Goal: Communication & Community: Answer question/provide support

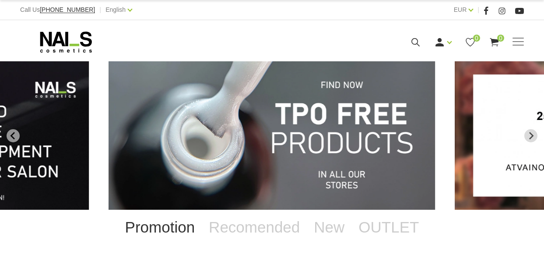
select select "Russian"
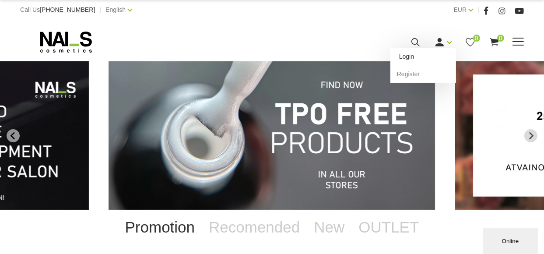
click at [405, 56] on link "Login" at bounding box center [423, 56] width 66 height 17
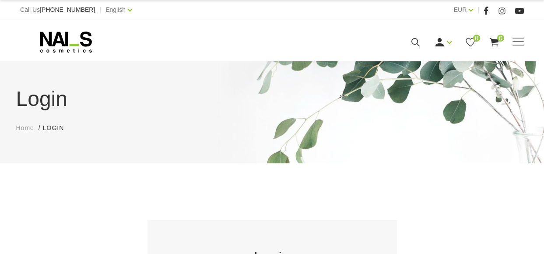
select select "Russian"
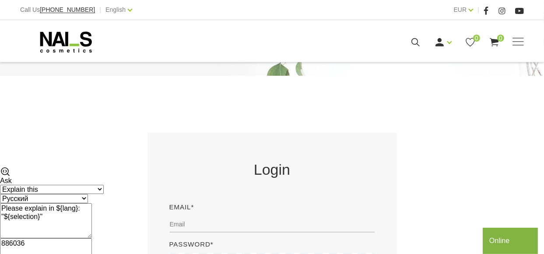
scroll to position [131, 0]
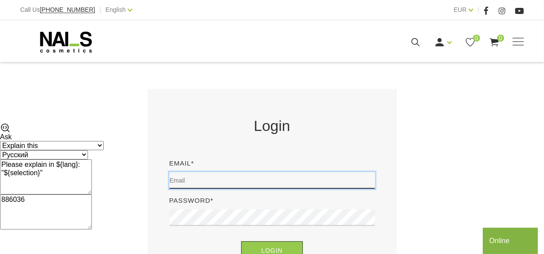
click at [218, 182] on input "email" at bounding box center [272, 180] width 206 height 17
type input "[EMAIL_ADDRESS][DOMAIN_NAME]"
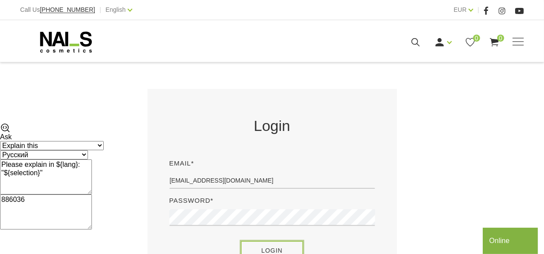
click at [262, 245] on button "Login" at bounding box center [272, 250] width 62 height 19
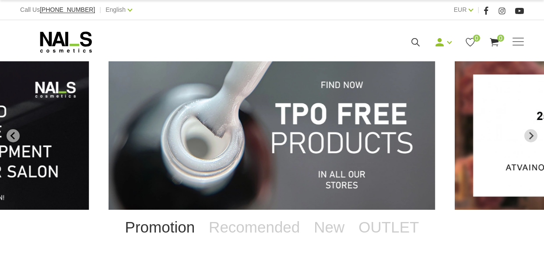
select select "Russian"
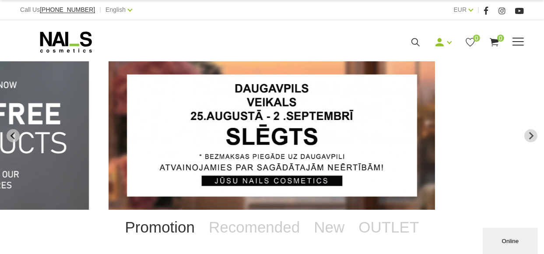
click at [514, 40] on span at bounding box center [517, 42] width 11 height 9
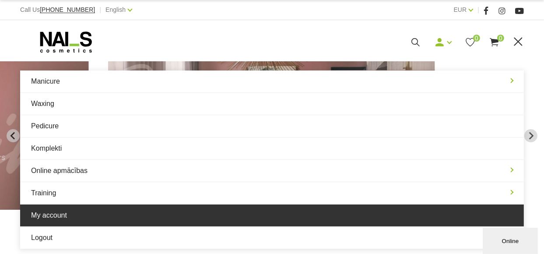
click at [46, 213] on link "My account" at bounding box center [271, 215] width 503 height 22
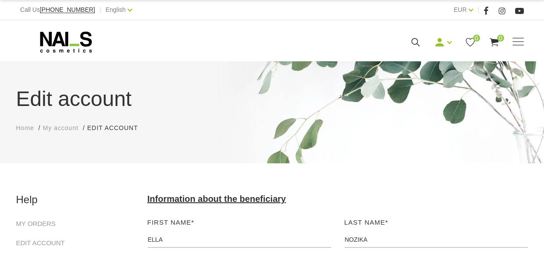
select select "Russian"
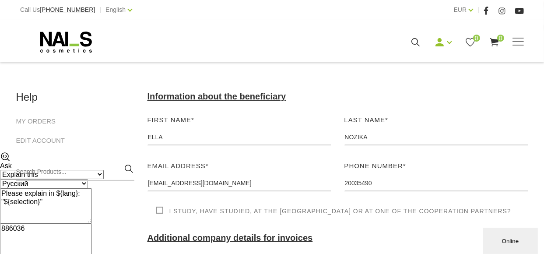
scroll to position [87, 0]
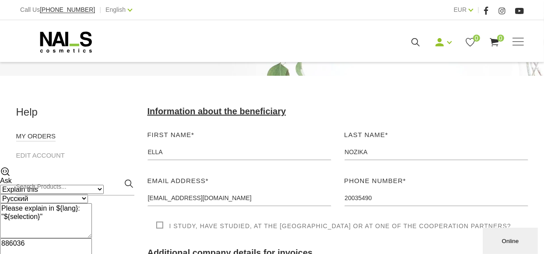
click at [31, 138] on link "MY ORDERS" at bounding box center [36, 136] width 40 height 10
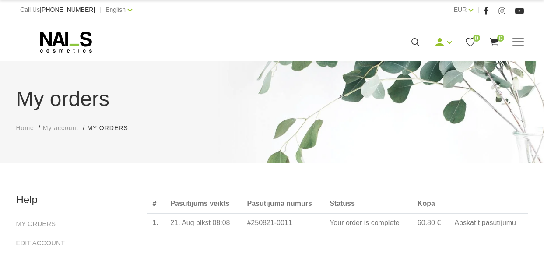
select select "Russian"
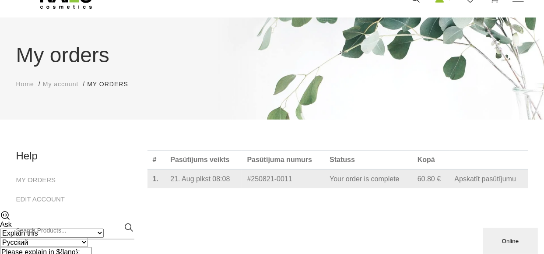
click at [478, 183] on link "Apskatīt pasūtījumu" at bounding box center [485, 179] width 62 height 8
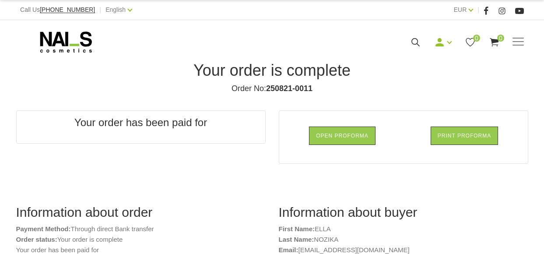
select select "Russian"
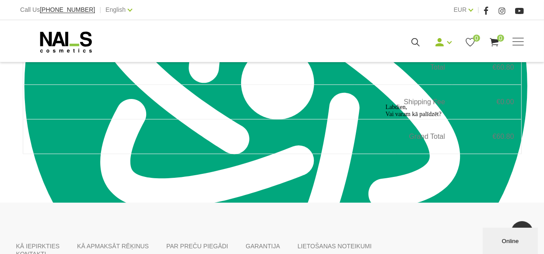
scroll to position [536, 0]
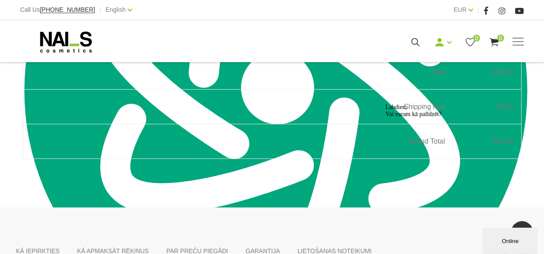
click at [492, 117] on div "Labdien, Vai varam kā palīdzēt?" at bounding box center [463, 110] width 157 height 14
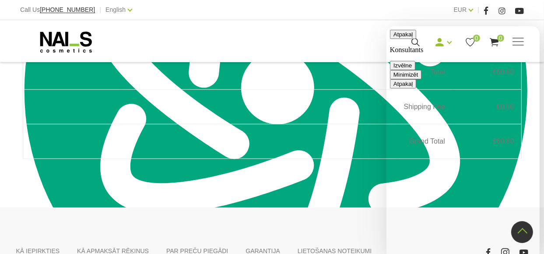
click at [386, 26] on textarea at bounding box center [386, 26] width 0 height 0
paste textarea "Trūkstošs produkts pasūtījumā"
type textarea "Trūkstošs produkts pasūtījumā"
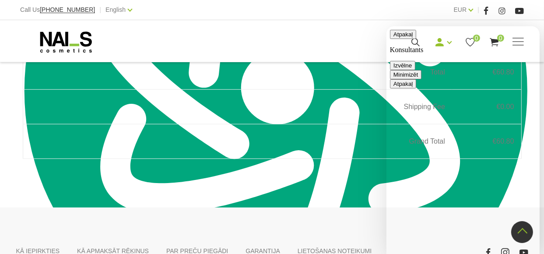
drag, startPoint x: 477, startPoint y: 243, endPoint x: 383, endPoint y: 242, distance: 94.0
click html "Atpakaļ Konsultants Izvēlne Minimizēt Atpakaļ Powered by [DOMAIN_NAME] Novērtē …"
click at [386, 26] on textarea at bounding box center [386, 26] width 0 height 0
paste textarea "Labdien! Šodien saņēmu savu pasūtījumu Nr. PRO030200, taču [PERSON_NAME] iekļau…"
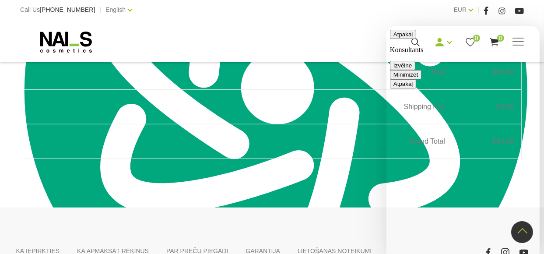
type textarea "Labdien! Šodien saņēmu savu pasūtījumu Nr. PRO030200, taču [PERSON_NAME] iekļau…"
click at [303, 139] on td at bounding box center [238, 141] width 233 height 35
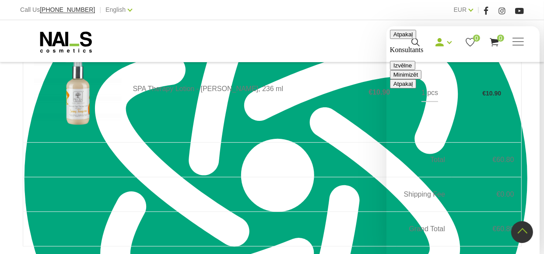
scroll to position [303, 0]
type input "[PERSON_NAME]"
type input "[EMAIL_ADDRESS][DOMAIN_NAME]"
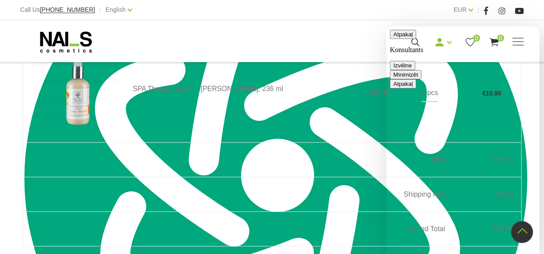
scroll to position [345, 0]
type input "37120035490"
paste textarea "Labdien! Šodien saņēmu savu pasūtījumu Nr. PRO030200, taču [PERSON_NAME] iekļau…"
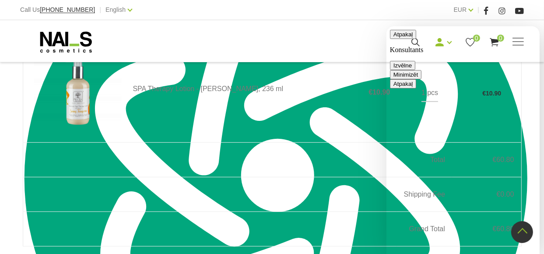
scroll to position [0, 0]
type textarea "Labdien! Šodien saņēmu savu pasūtījumu Nr. PRO030200, taču [PERSON_NAME] iekļau…"
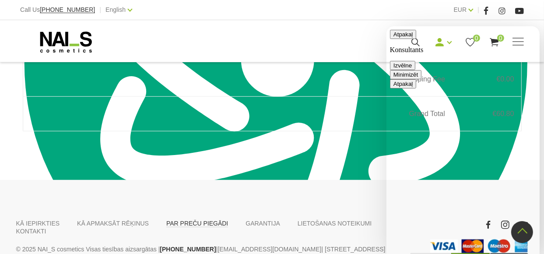
scroll to position [623, 0]
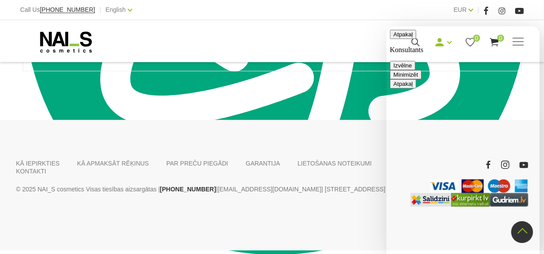
click at [400, 38] on button "Atpakaļ" at bounding box center [402, 33] width 26 height 9
drag, startPoint x: 527, startPoint y: 39, endPoint x: 515, endPoint y: 43, distance: 12.9
click at [421, 38] on button "Minimizēt" at bounding box center [404, 33] width 31 height 9
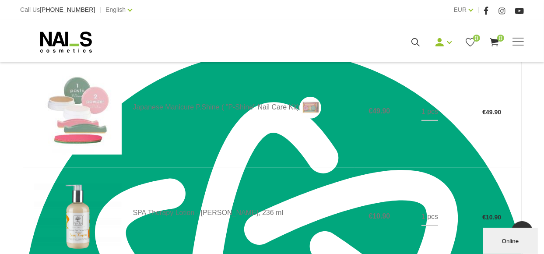
scroll to position [273, 0]
